Goal: Check status: Check status

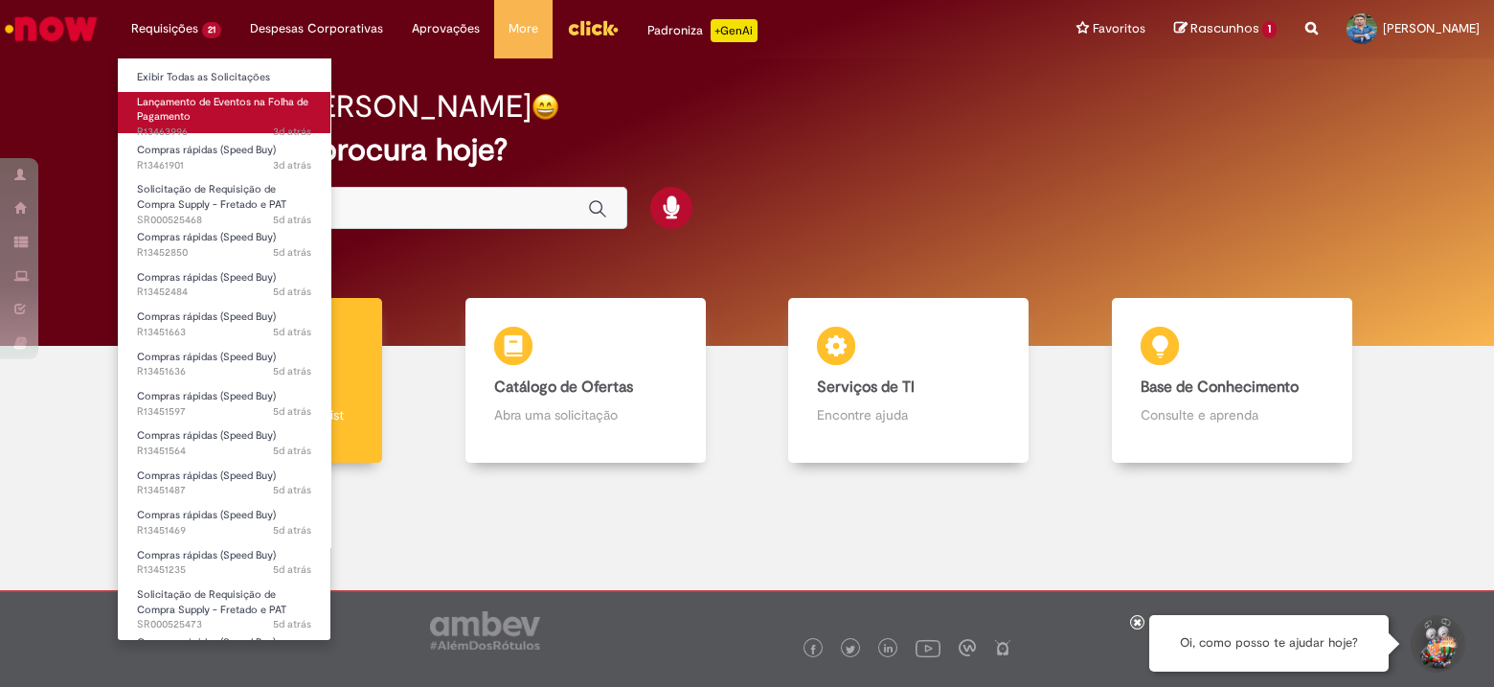
click at [193, 109] on link "Lançamento de Eventos na Folha de Pagamento 3d atrás 3 dias atrás R13463996" at bounding box center [224, 112] width 213 height 41
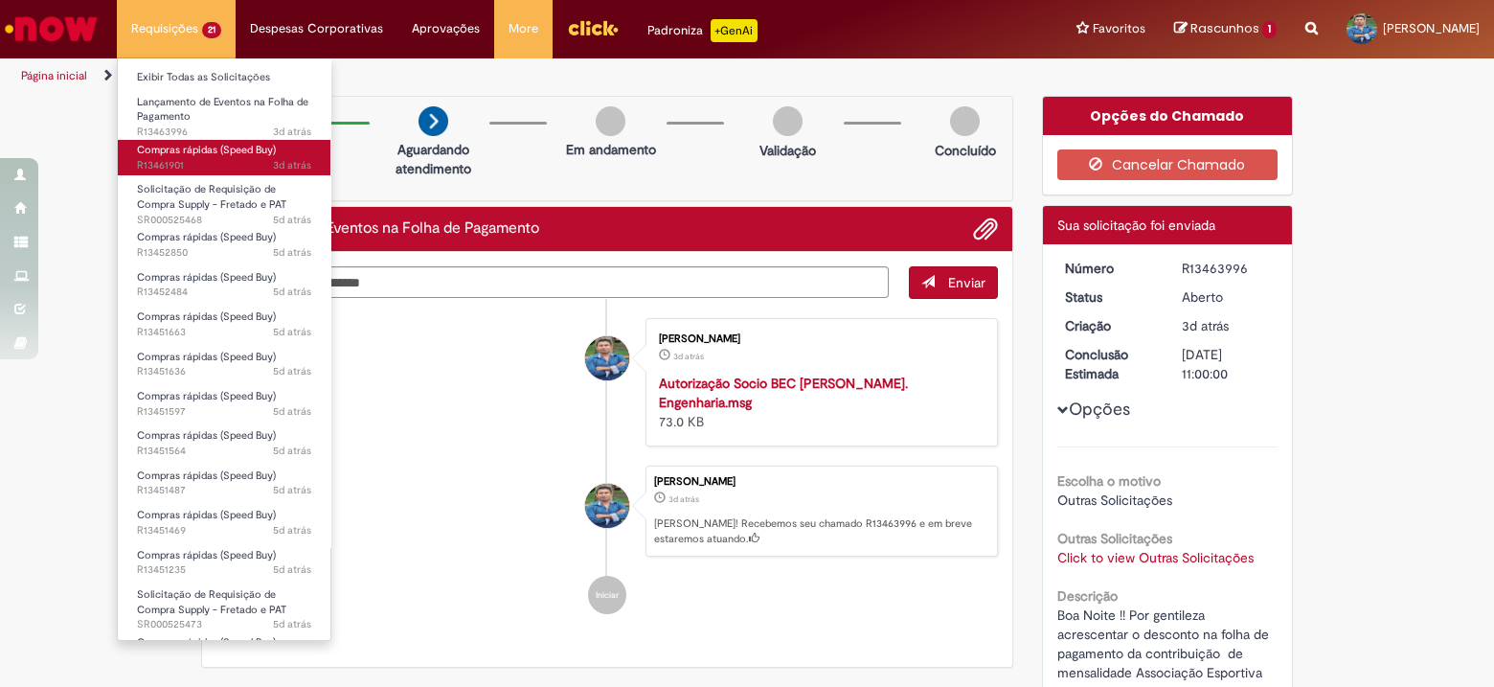
click at [201, 146] on span "Compras rápidas (Speed Buy)" at bounding box center [206, 150] width 139 height 14
click at [203, 144] on span "Compras rápidas (Speed Buy)" at bounding box center [206, 150] width 139 height 14
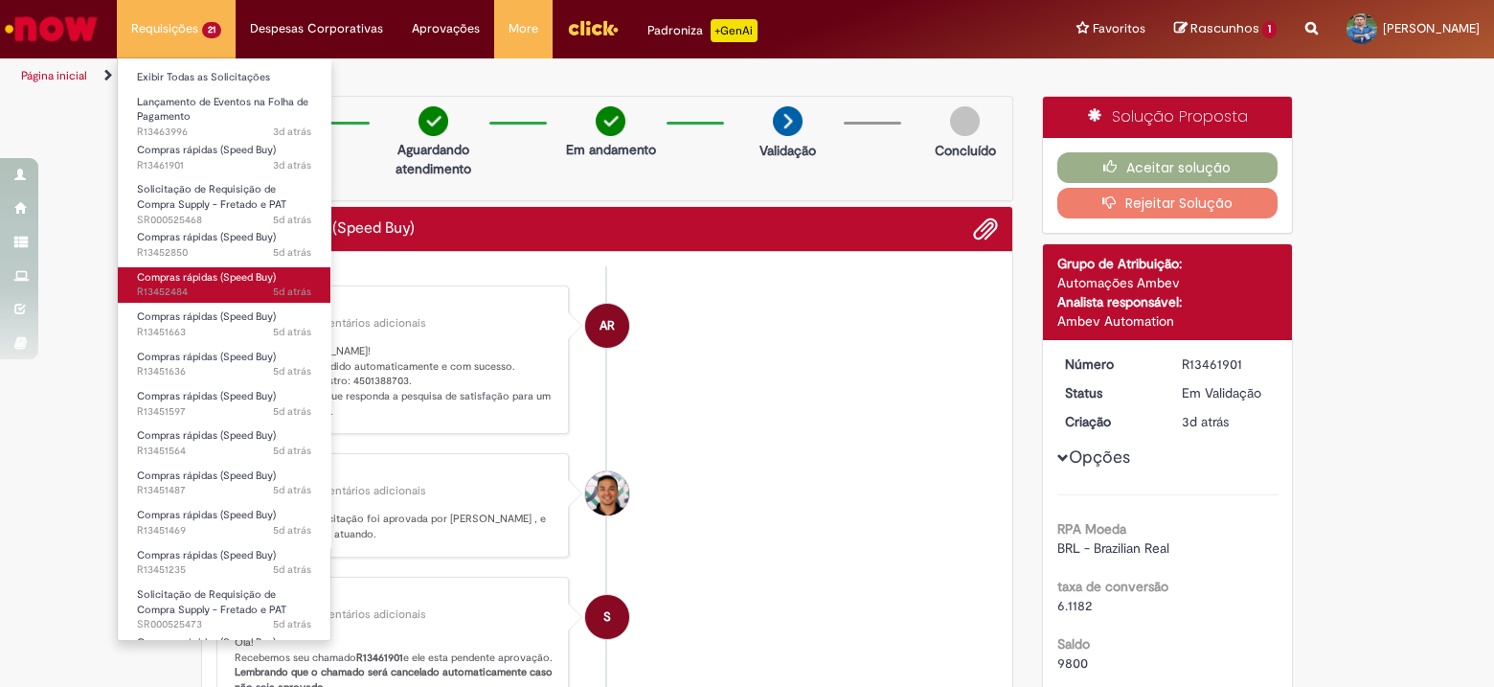
click at [252, 275] on span "Compras rápidas (Speed Buy)" at bounding box center [206, 277] width 139 height 14
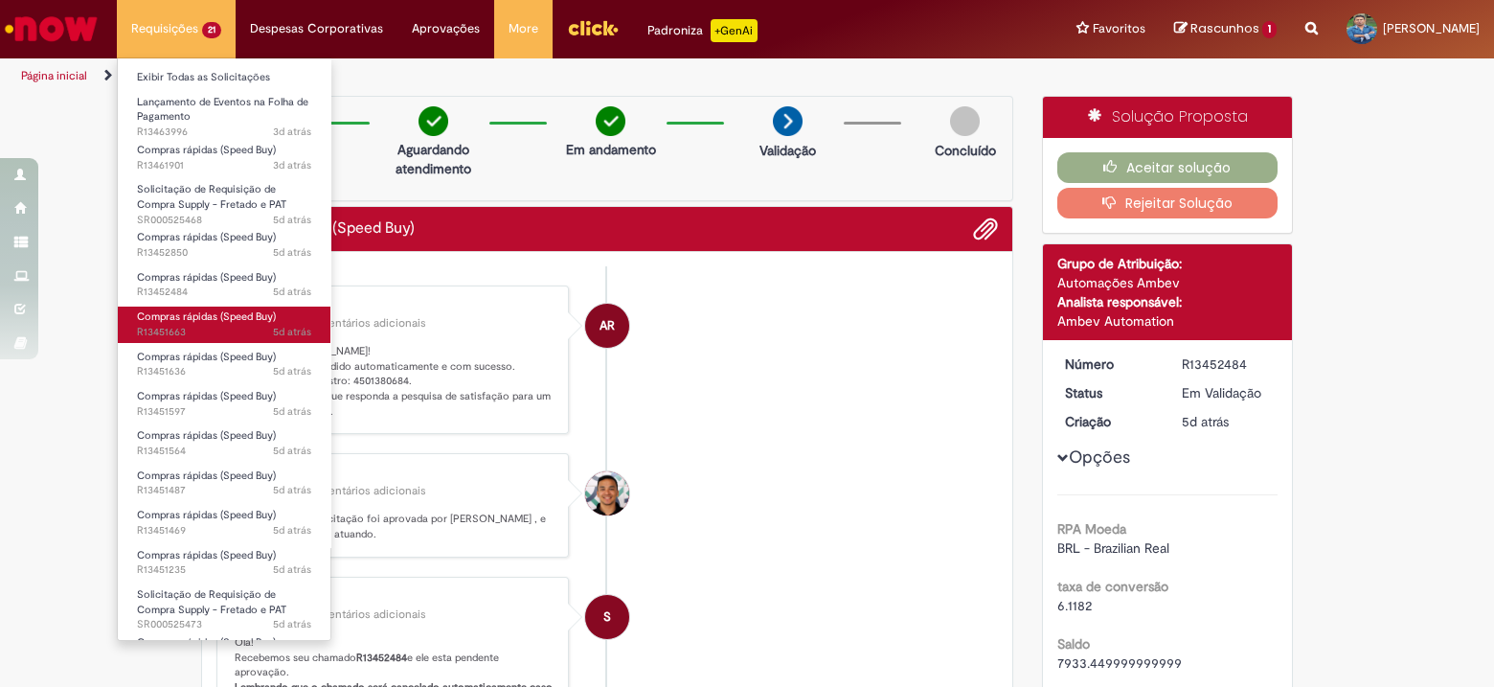
click at [207, 323] on span "Compras rápidas (Speed Buy)" at bounding box center [206, 316] width 139 height 14
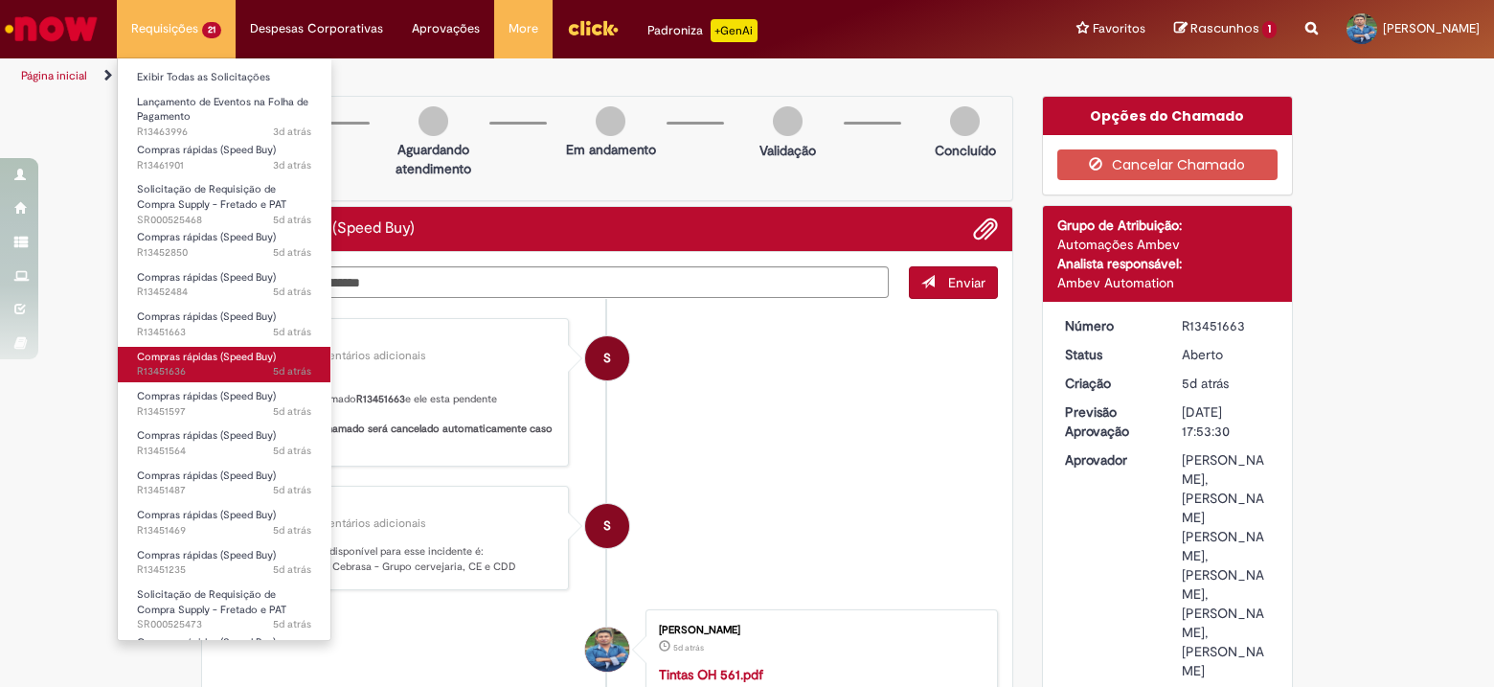
click at [206, 366] on span "5d atrás 5 dias atrás R13451636" at bounding box center [224, 371] width 174 height 15
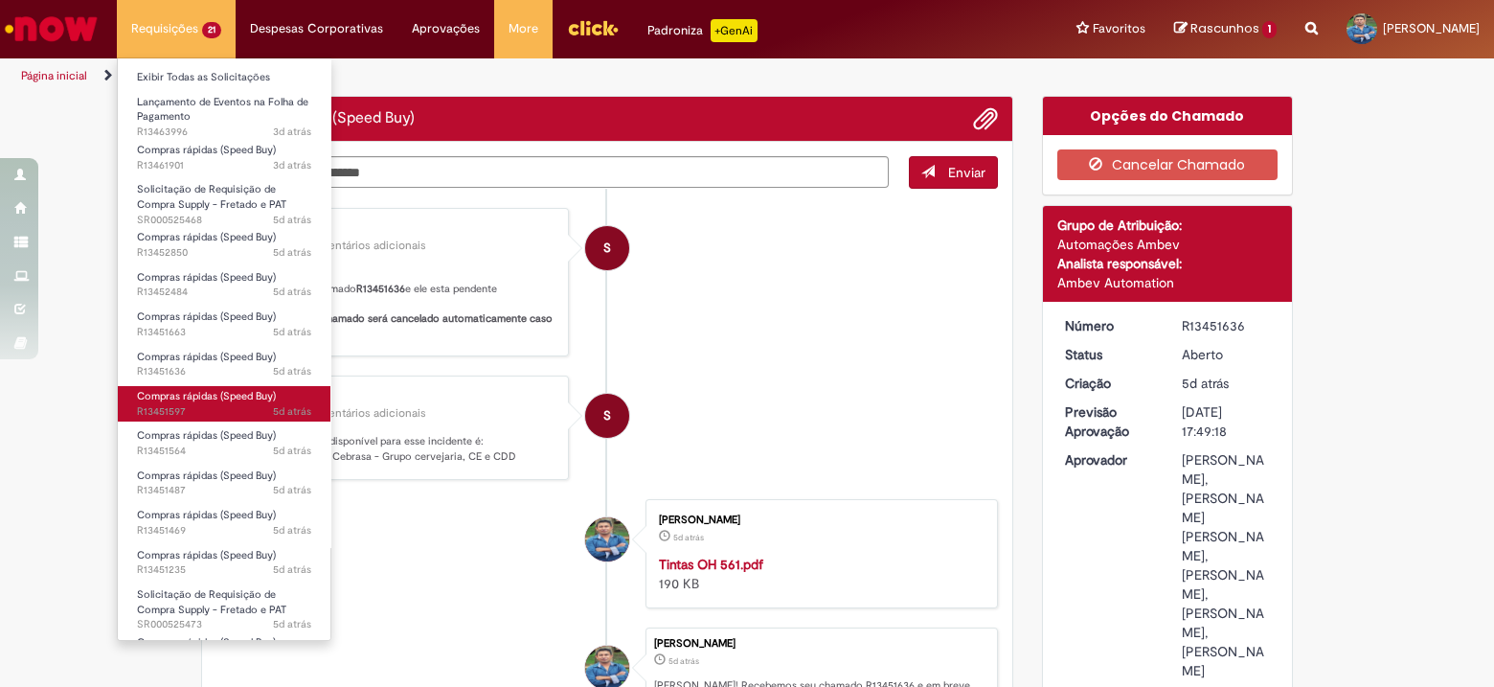
click at [205, 397] on span "Compras rápidas (Speed Buy)" at bounding box center [206, 396] width 139 height 14
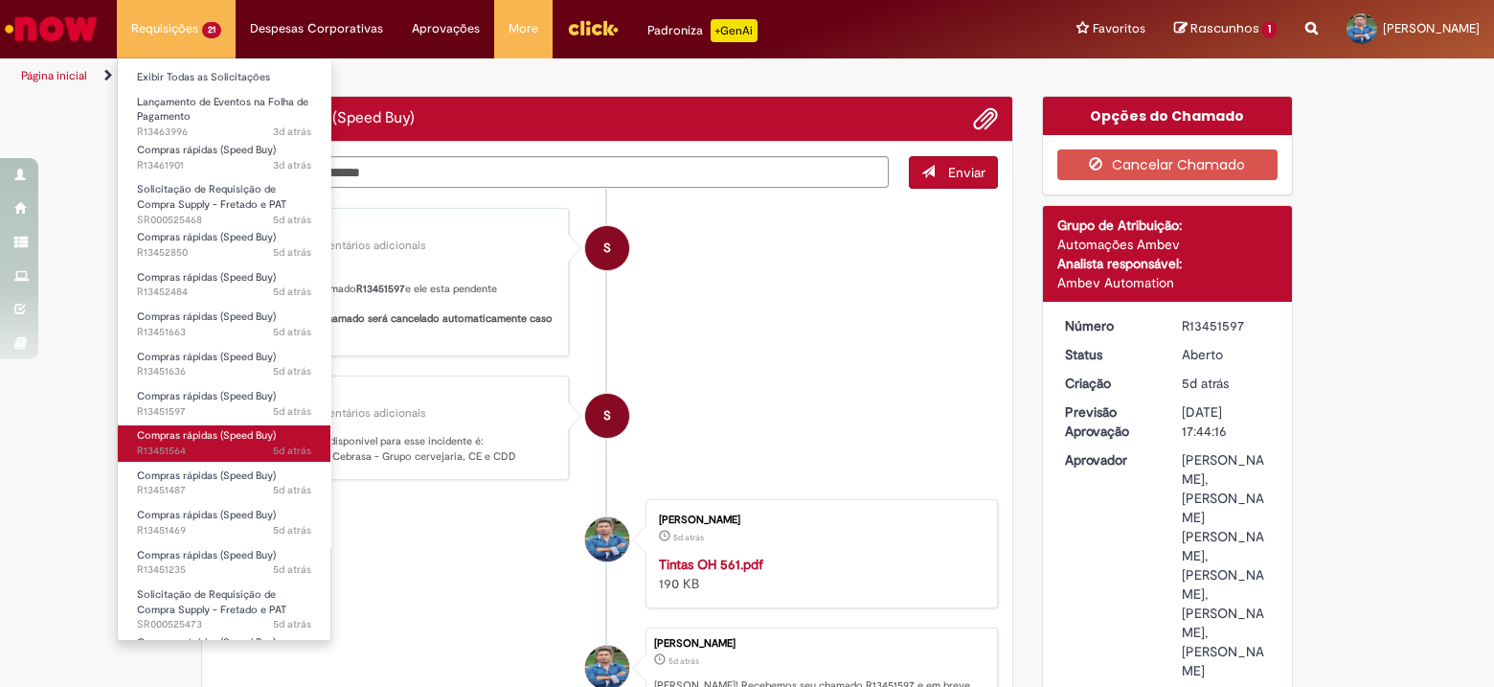
click at [196, 444] on span "5d atrás 5 dias atrás R13451564" at bounding box center [224, 450] width 174 height 15
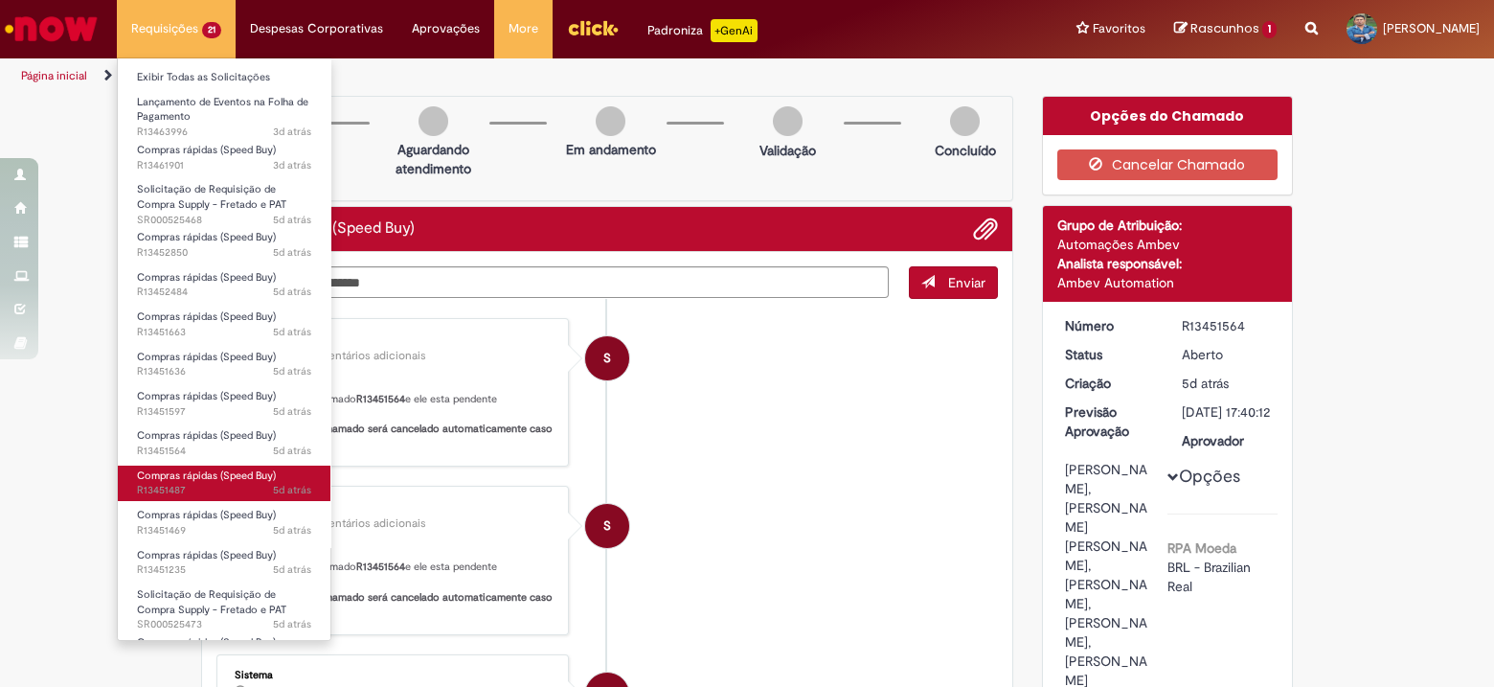
click at [226, 481] on span "Compras rápidas (Speed Buy)" at bounding box center [206, 475] width 139 height 14
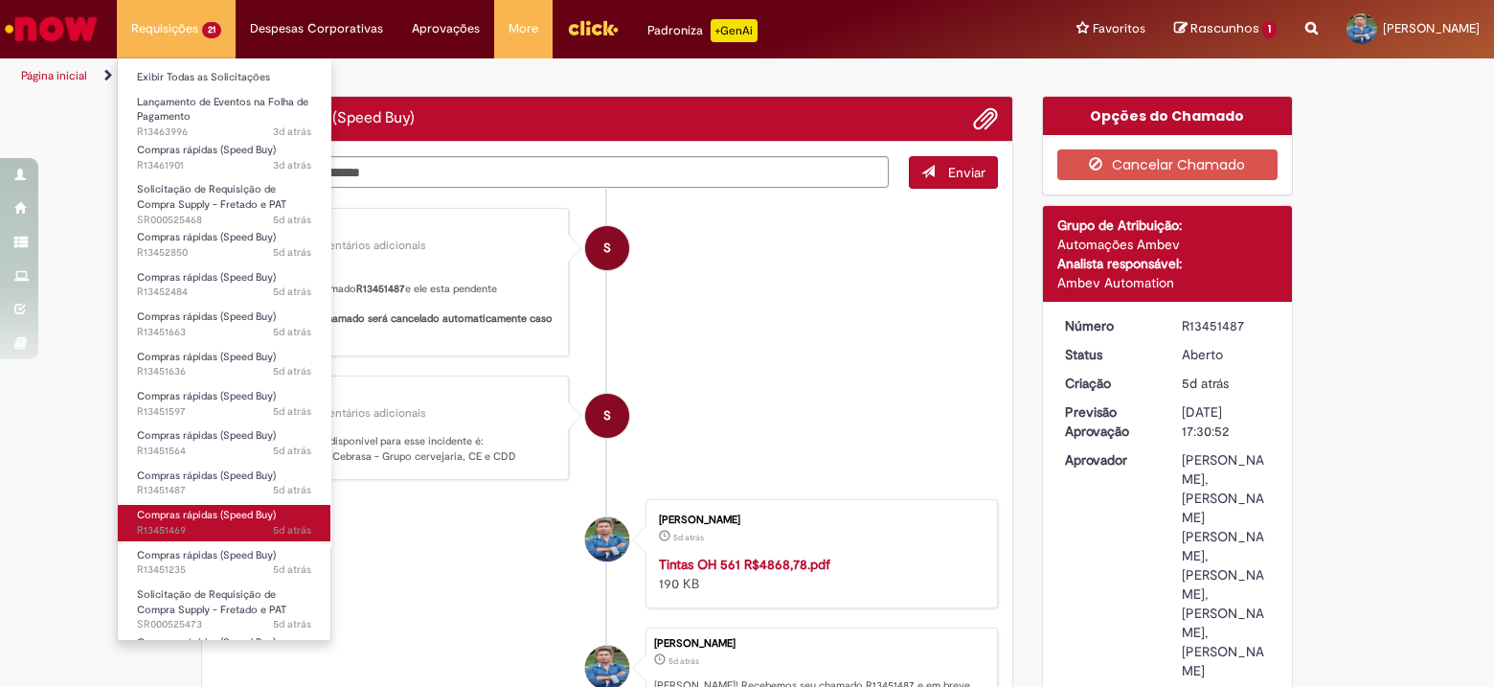
click at [215, 527] on span "5d atrás 5 dias atrás R13451469" at bounding box center [224, 530] width 174 height 15
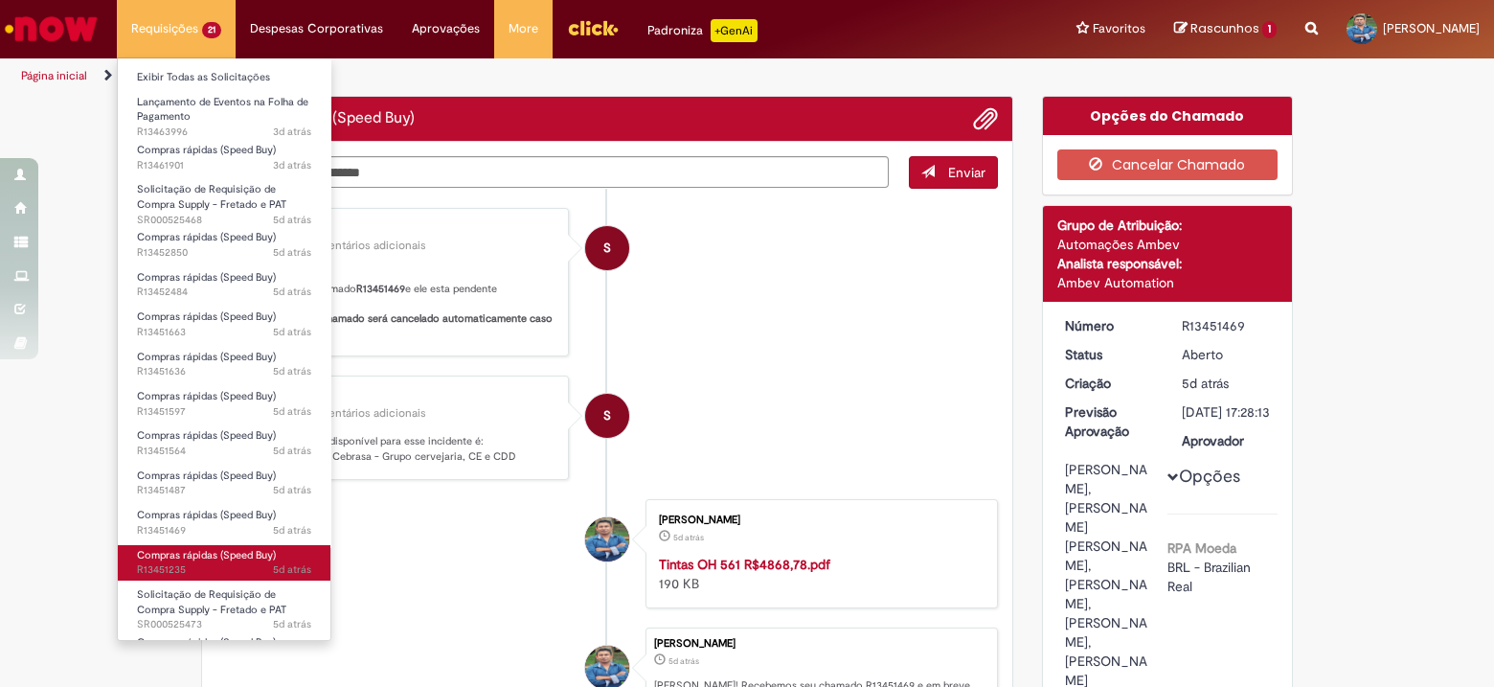
click at [247, 561] on link "Compras rápidas (Speed Buy) 5d atrás 5 dias atrás R13451235" at bounding box center [224, 562] width 213 height 35
